Goal: Task Accomplishment & Management: Manage account settings

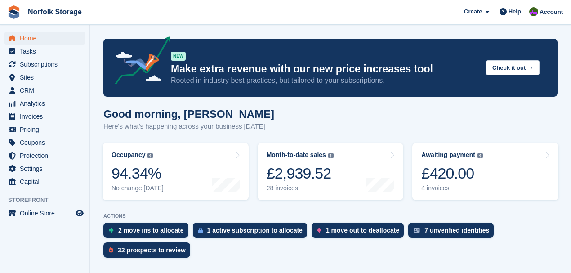
scroll to position [90, 0]
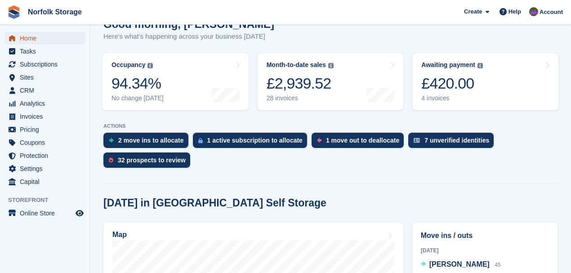
click at [29, 43] on span "Home" at bounding box center [47, 38] width 54 height 13
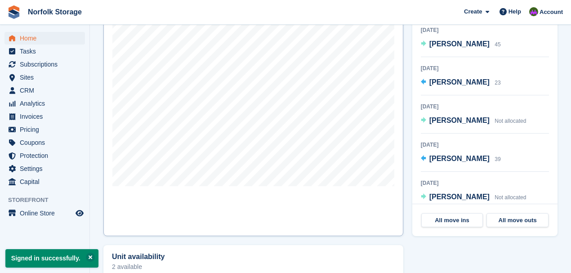
scroll to position [300, 0]
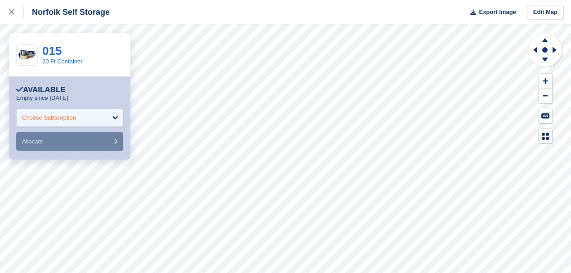
click at [77, 117] on div "Choose Subscription" at bounding box center [69, 118] width 107 height 18
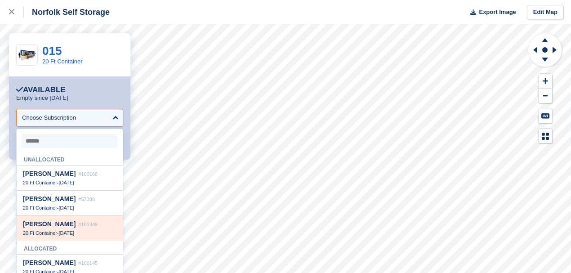
click at [67, 230] on div "Nigel Allinson #101349 20 Ft Container - 22 Aug" at bounding box center [70, 228] width 106 height 25
select select "******"
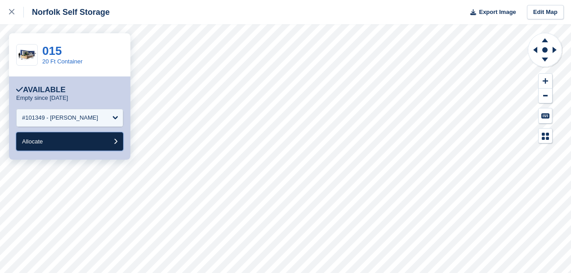
click at [59, 142] on button "Allocate" at bounding box center [69, 141] width 107 height 18
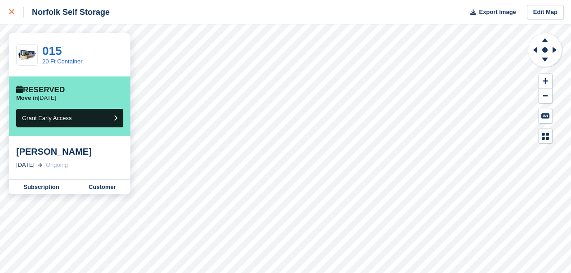
click at [6, 10] on link at bounding box center [12, 12] width 24 height 24
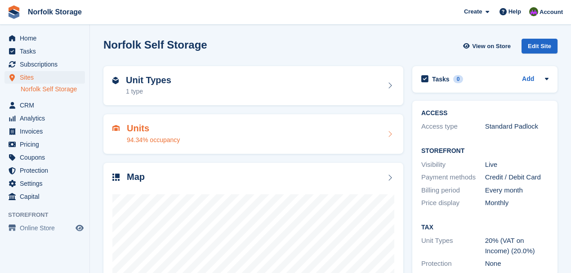
scroll to position [110, 0]
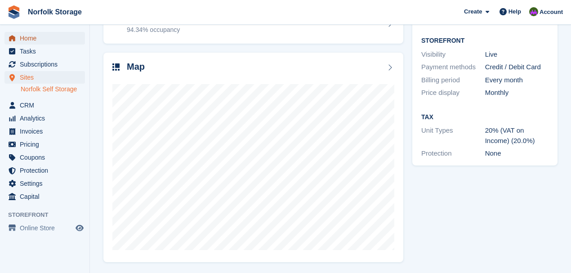
click at [36, 40] on span "Home" at bounding box center [47, 38] width 54 height 13
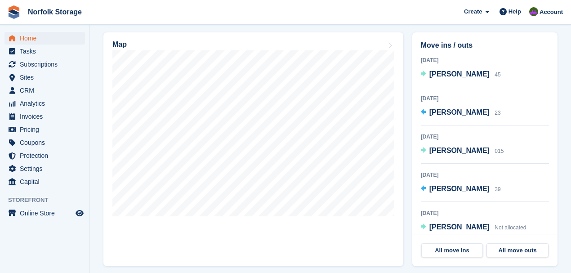
scroll to position [270, 0]
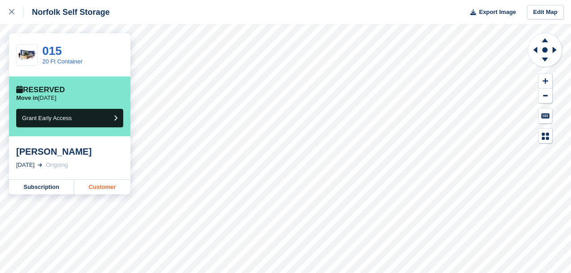
click at [105, 191] on link "Customer" at bounding box center [102, 187] width 56 height 14
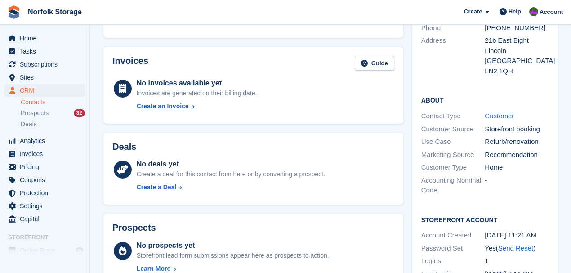
scroll to position [60, 0]
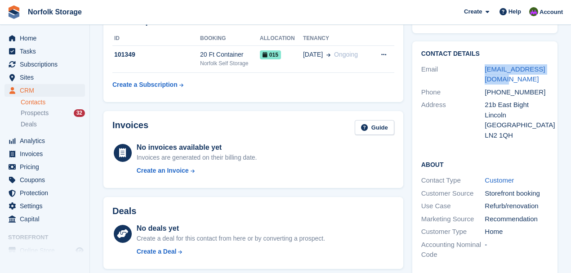
drag, startPoint x: 505, startPoint y: 79, endPoint x: 483, endPoint y: 68, distance: 24.6
click at [483, 68] on div "Email nallinson11@gmail.com" at bounding box center [485, 74] width 127 height 23
copy div "nallinson11@gmail.com"
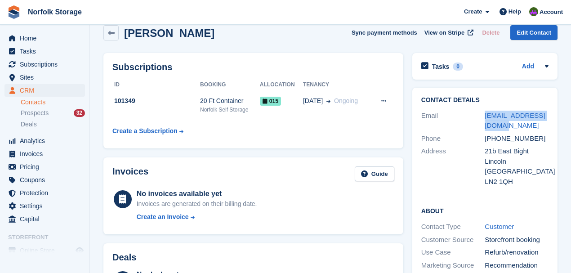
scroll to position [0, 0]
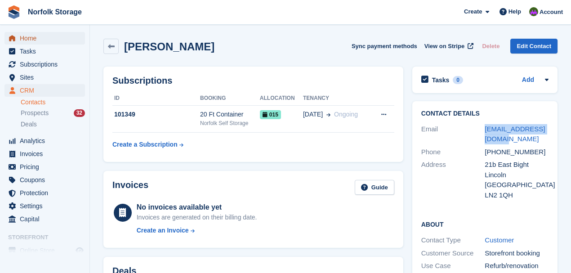
click at [31, 39] on span "Home" at bounding box center [47, 38] width 54 height 13
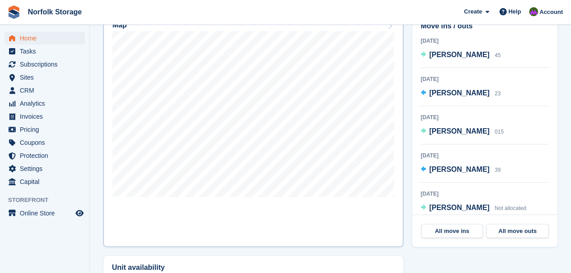
scroll to position [270, 0]
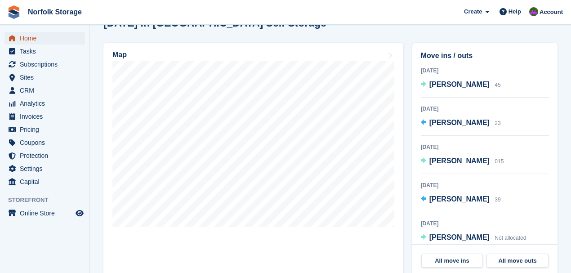
click at [30, 36] on span "Home" at bounding box center [47, 38] width 54 height 13
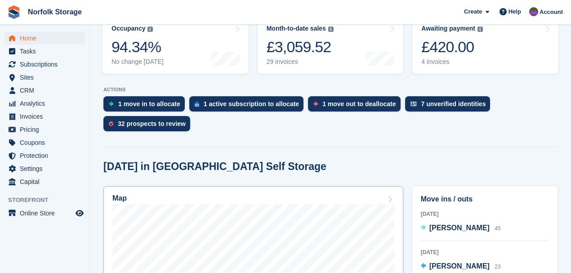
scroll to position [45, 0]
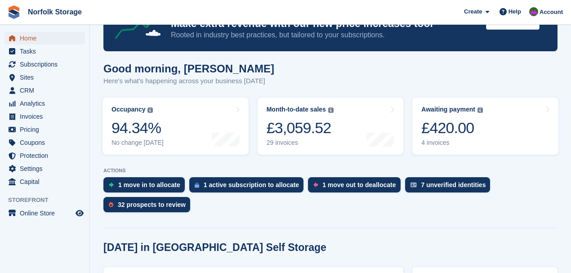
click at [34, 37] on span "Home" at bounding box center [47, 38] width 54 height 13
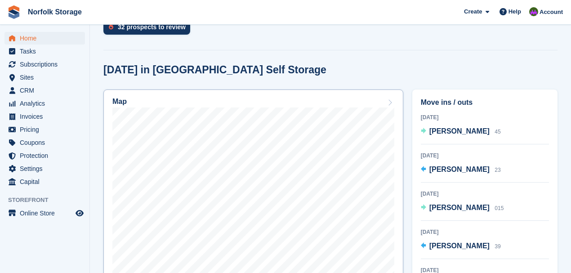
scroll to position [270, 0]
